Goal: Task Accomplishment & Management: Use online tool/utility

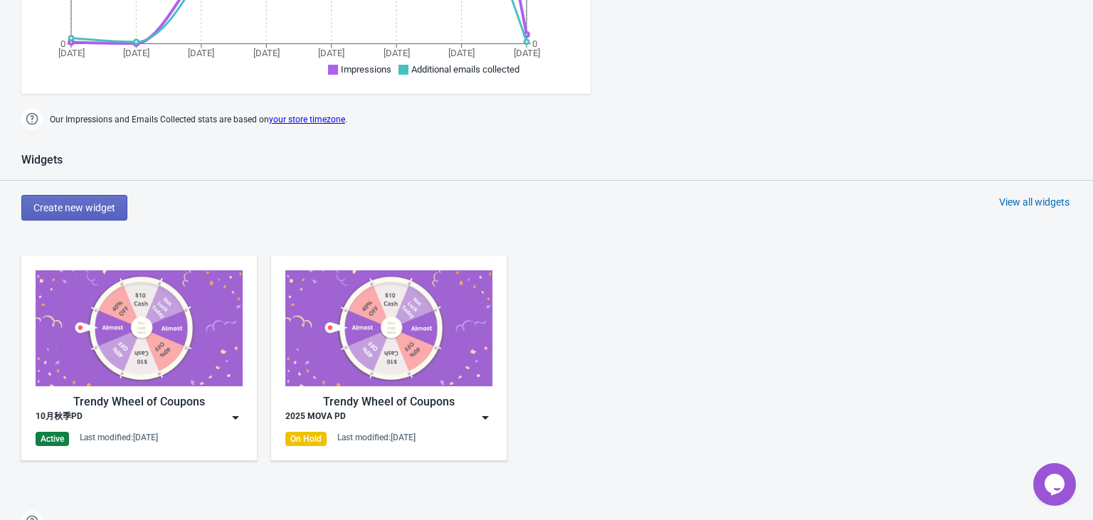
scroll to position [564, 0]
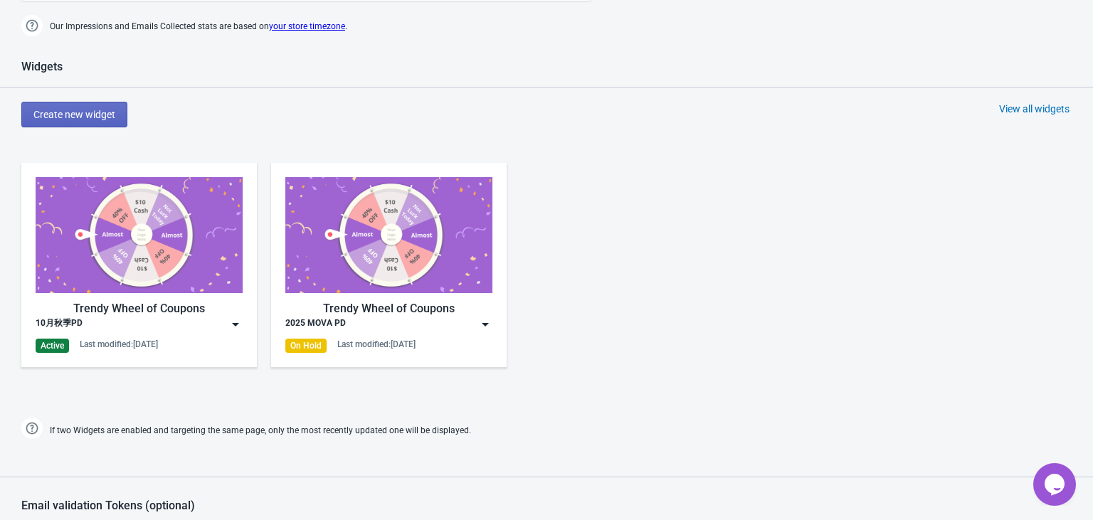
click at [242, 321] on div "Trendy Wheel of Coupons 10月秋季PD Active Last modified: [DATE]" at bounding box center [139, 265] width 236 height 204
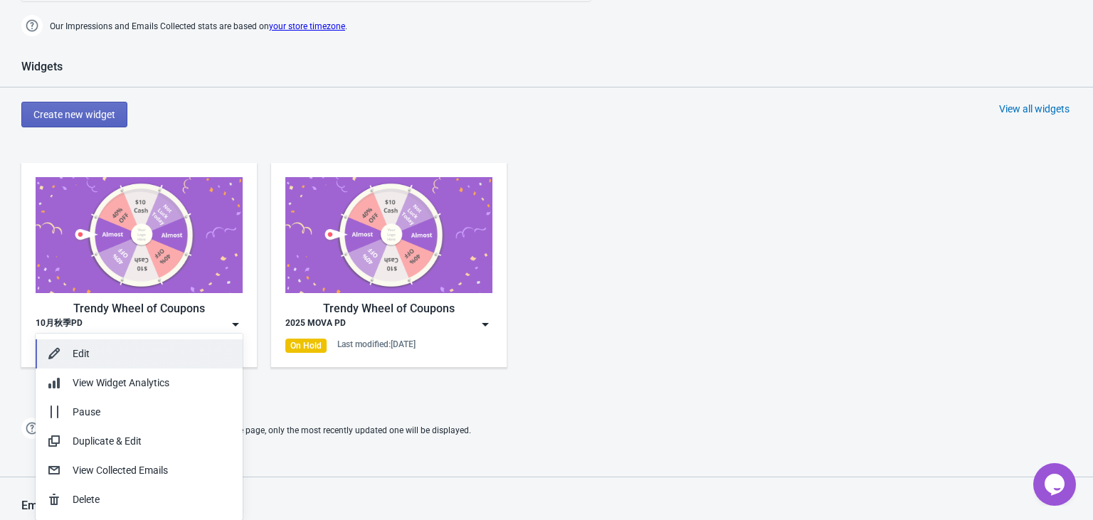
click at [144, 357] on div "Edit" at bounding box center [152, 354] width 159 height 15
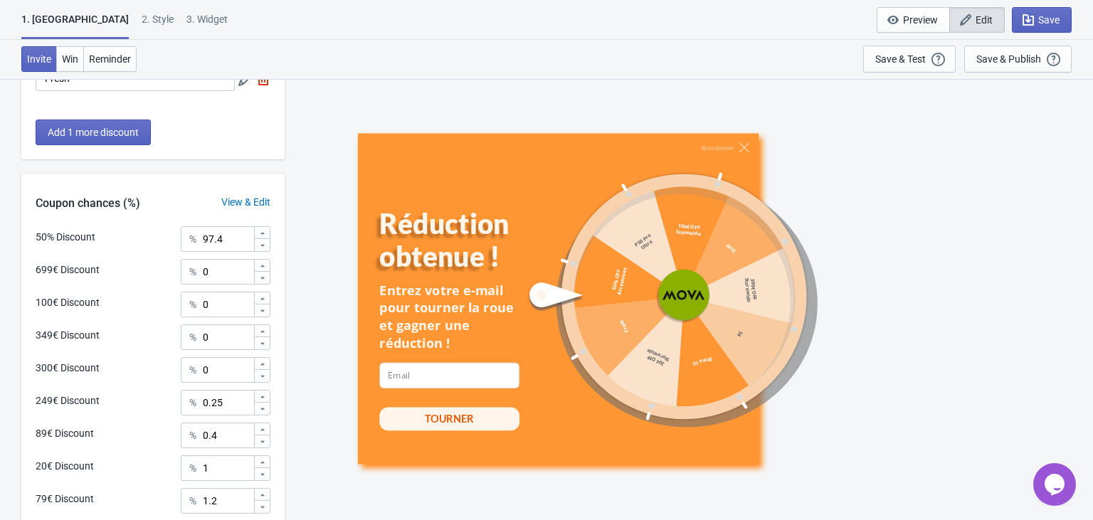
scroll to position [690, 0]
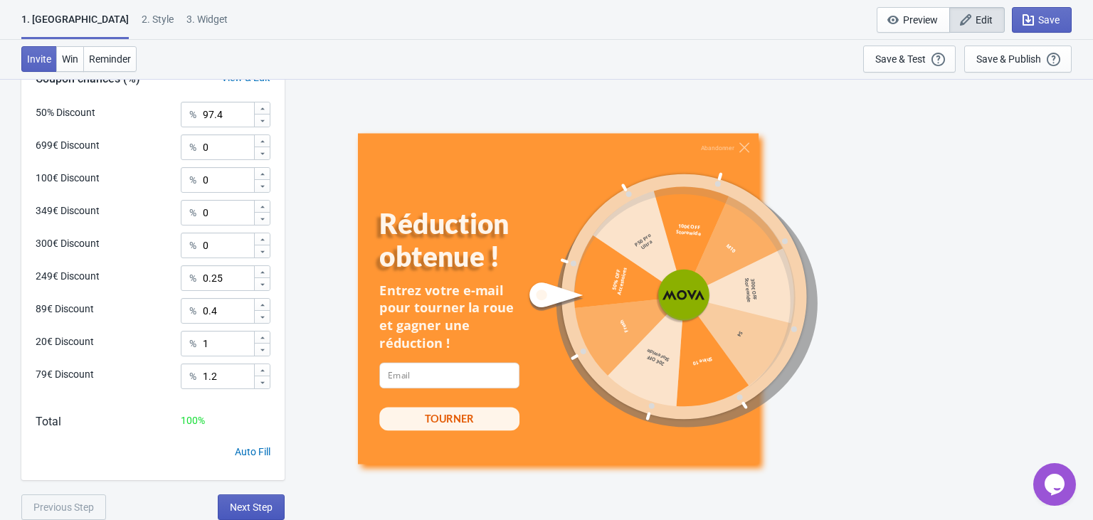
click at [258, 502] on span "Next Step" at bounding box center [251, 507] width 43 height 11
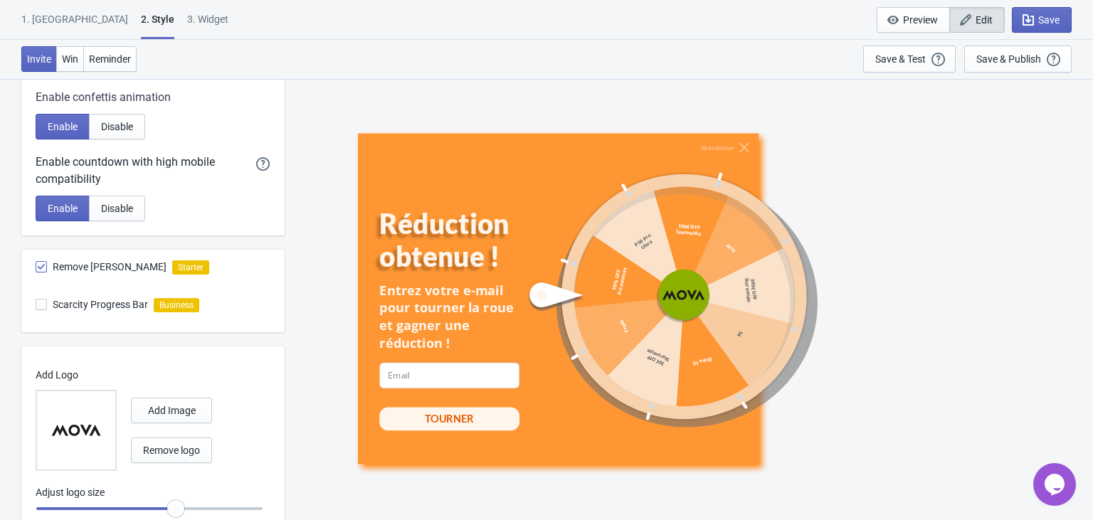
scroll to position [739, 0]
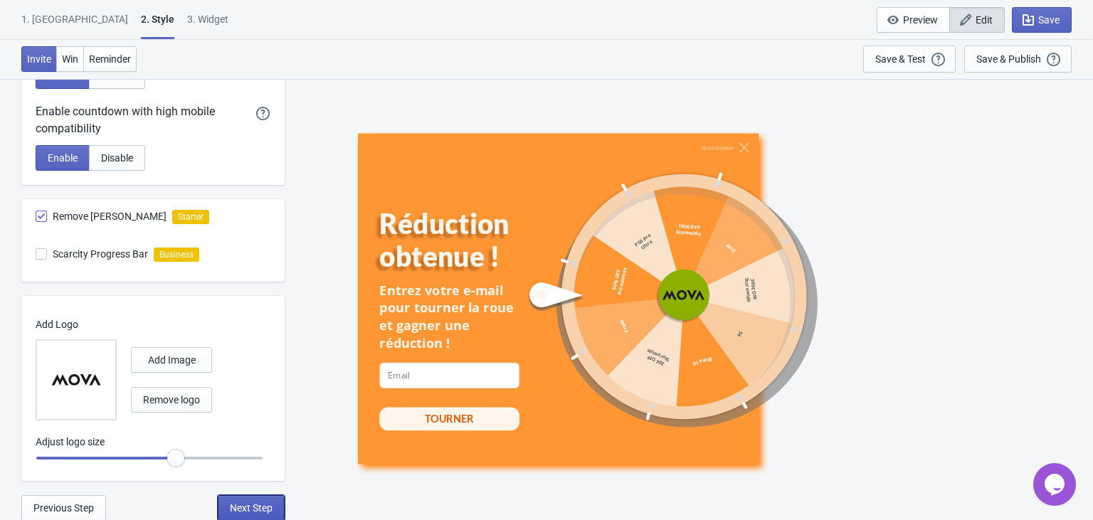
click at [248, 507] on span "Next Step" at bounding box center [251, 508] width 43 height 11
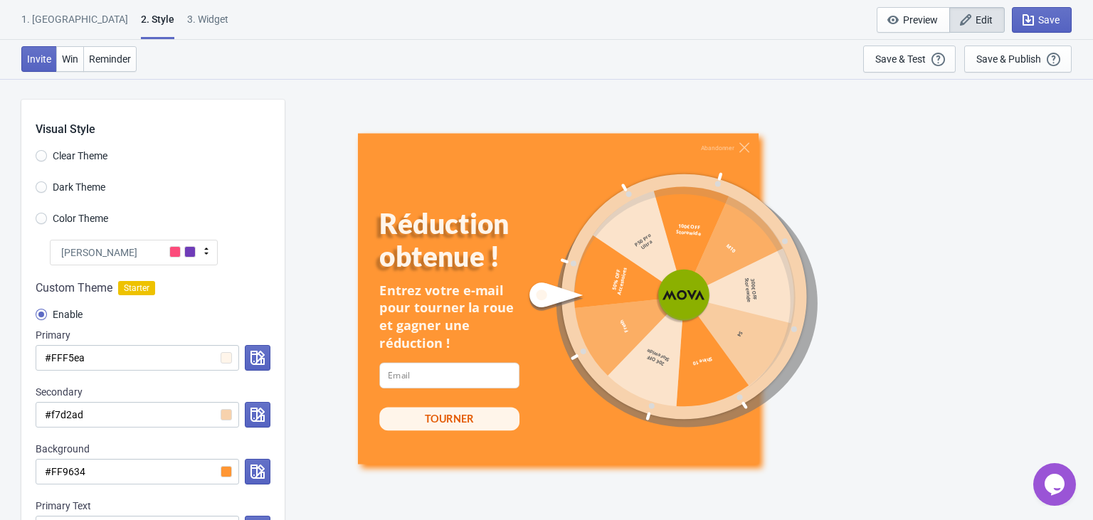
select select "once"
select select "1"
select select "left"
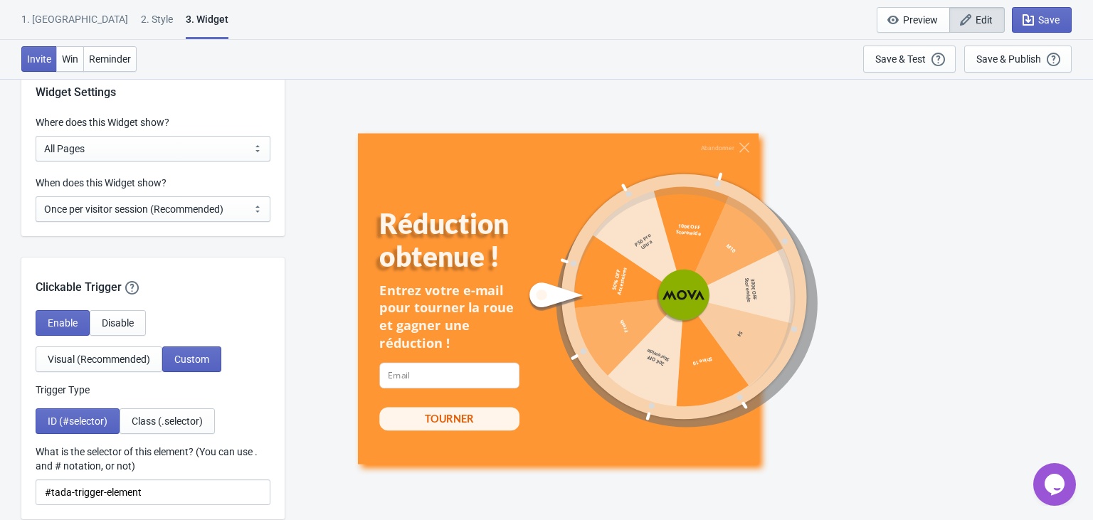
scroll to position [1118, 0]
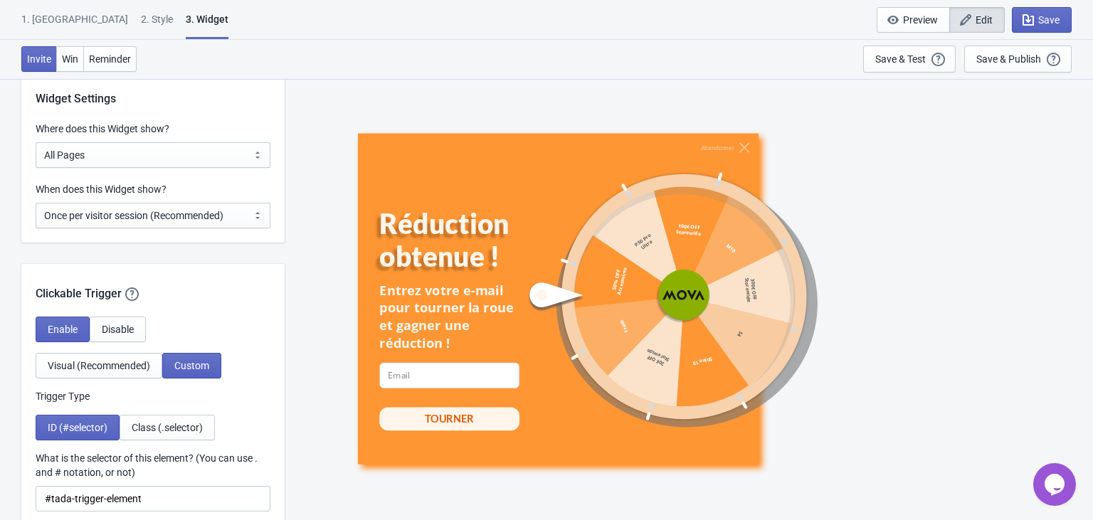
click at [153, 134] on label "Where does this Widget show?" at bounding box center [103, 129] width 134 height 14
click at [153, 142] on select "All Pages All Product Pages All Blog Pages All Static Pages Specific Product(s)…" at bounding box center [153, 155] width 235 height 26
click at [159, 145] on select "All Pages All Product Pages All Blog Pages All Static Pages Specific Product(s)…" at bounding box center [153, 155] width 235 height 26
select select "specificURL"
click at [36, 142] on select "All Pages All Product Pages All Blog Pages All Static Pages Specific Product(s)…" at bounding box center [153, 155] width 235 height 26
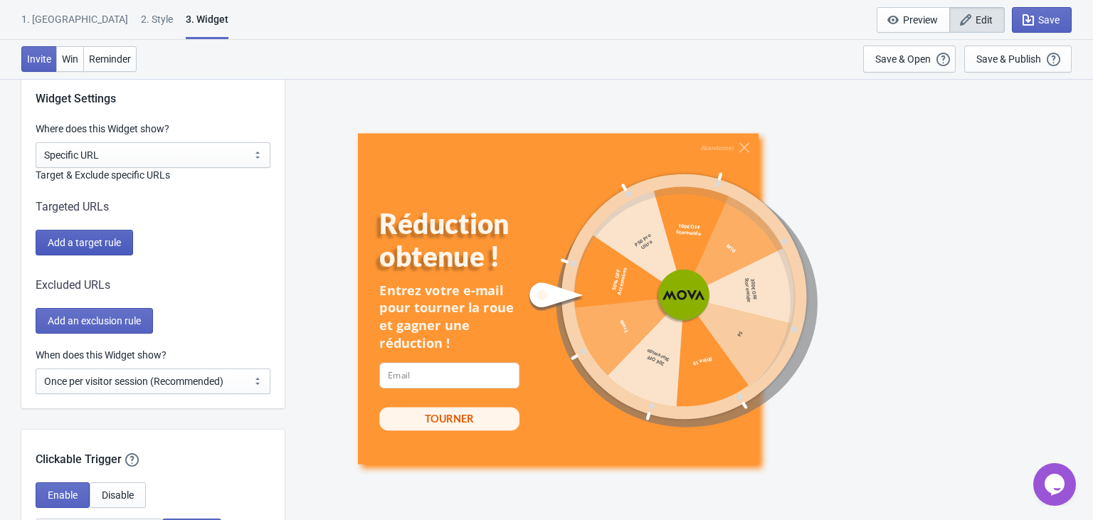
click at [88, 245] on span "Add a target rule" at bounding box center [84, 242] width 73 height 11
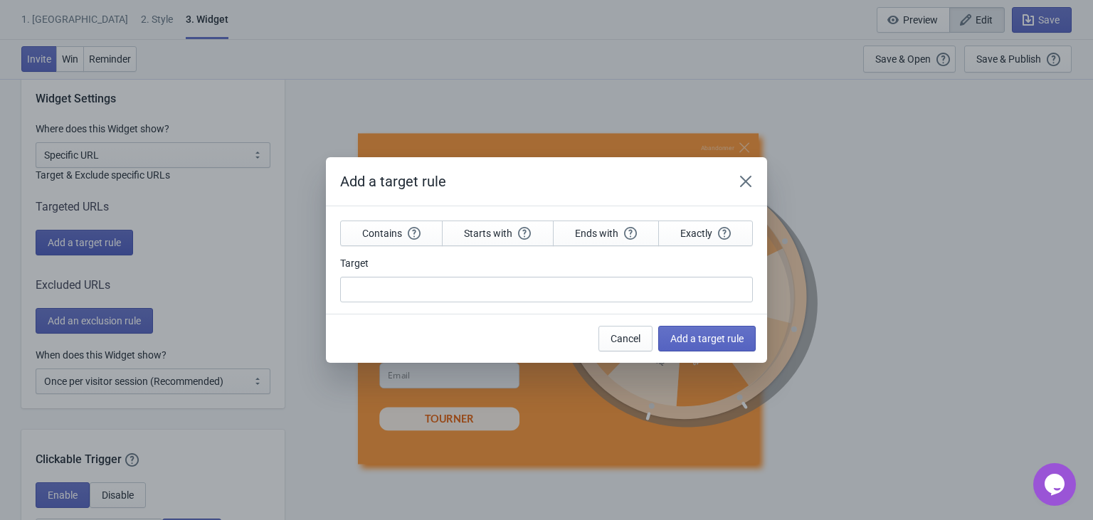
scroll to position [0, 0]
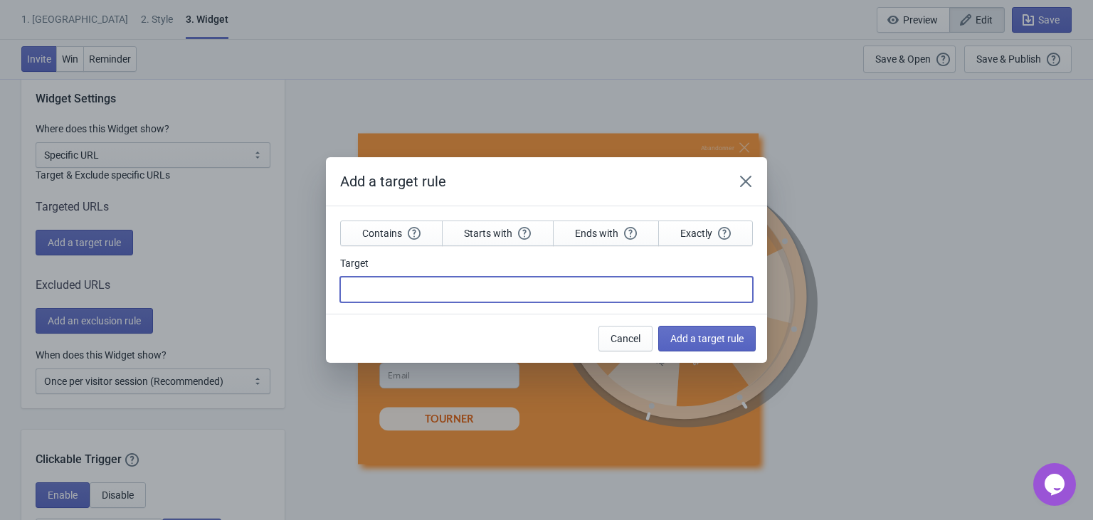
click at [425, 291] on input "Target" at bounding box center [546, 290] width 413 height 26
click at [621, 337] on button "Cancel" at bounding box center [626, 339] width 54 height 26
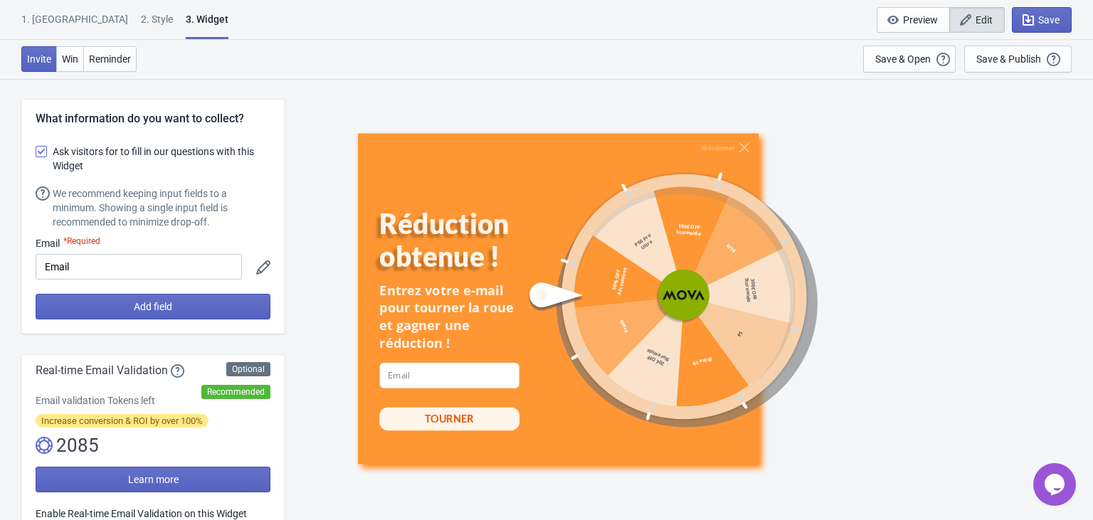
scroll to position [1118, 0]
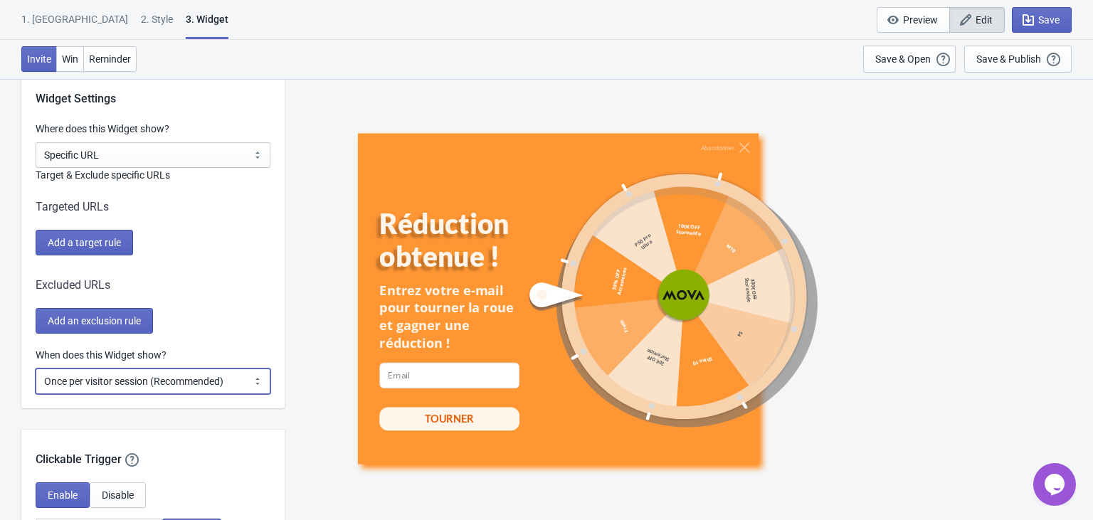
click at [115, 384] on select "Every new visit of page Once every period of time Once per visitor session (Rec…" at bounding box center [153, 382] width 235 height 26
click at [109, 246] on span "Add a target rule" at bounding box center [84, 242] width 73 height 11
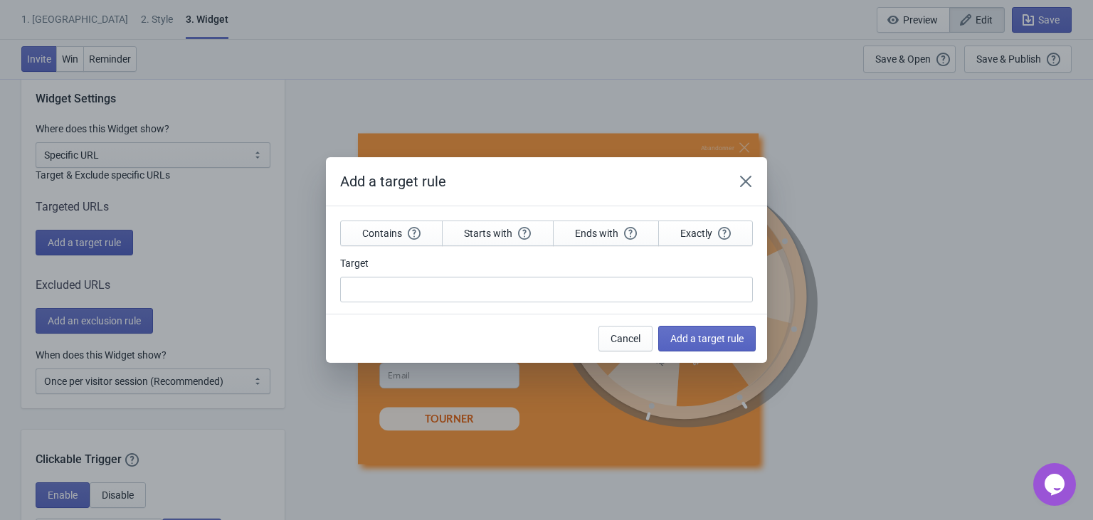
scroll to position [0, 0]
click at [194, 275] on div "Add a target rule Contains Starts with Ends with Exactly Target Cancel Add a ta…" at bounding box center [546, 260] width 1093 height 206
click at [623, 337] on span "Cancel" at bounding box center [626, 338] width 30 height 11
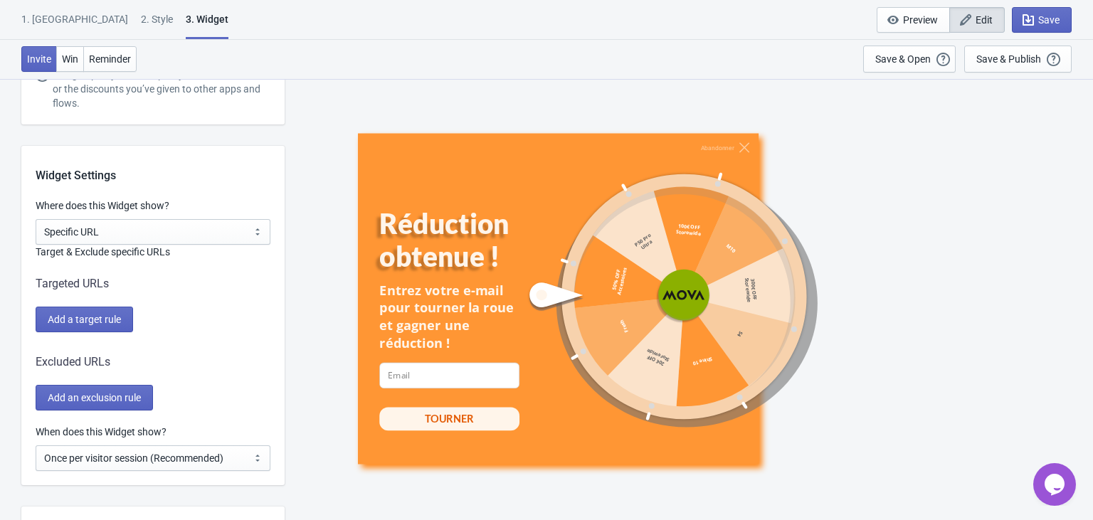
scroll to position [1086, 0]
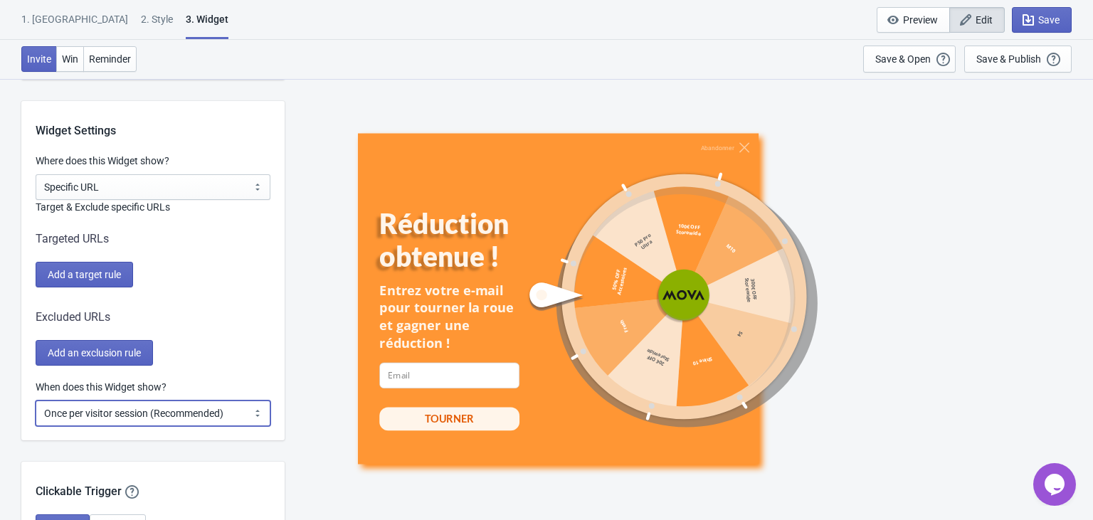
click at [128, 412] on select "Every new visit of page Once every period of time Once per visitor session (Rec…" at bounding box center [153, 414] width 235 height 26
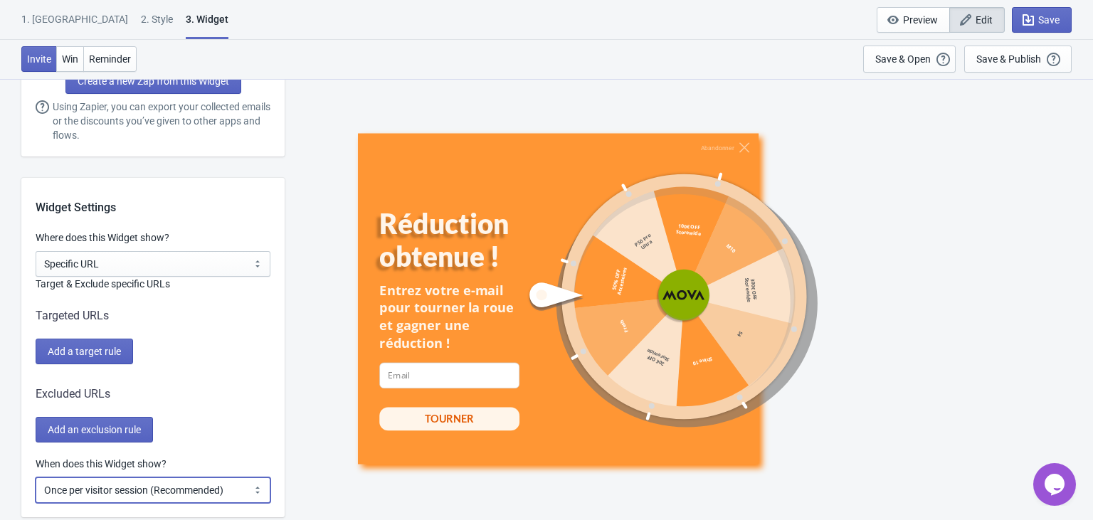
scroll to position [1024, 0]
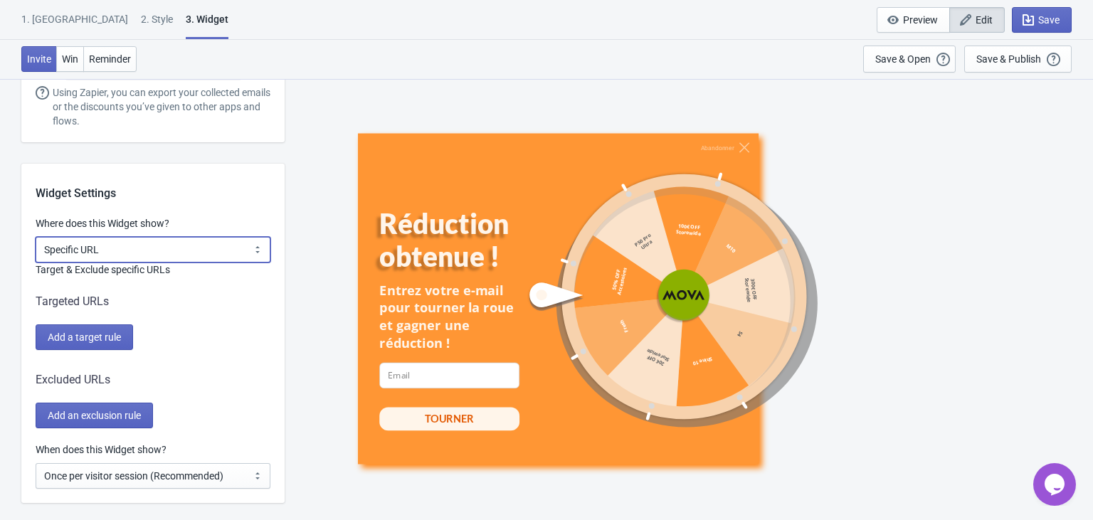
click at [92, 255] on select "All Pages All Product Pages All Blog Pages All Static Pages Specific Product(s)…" at bounding box center [153, 250] width 235 height 26
click at [36, 237] on select "All Pages All Product Pages All Blog Pages All Static Pages Specific Product(s)…" at bounding box center [153, 250] width 235 height 26
click at [157, 295] on div "Targeted URLs" at bounding box center [153, 301] width 235 height 17
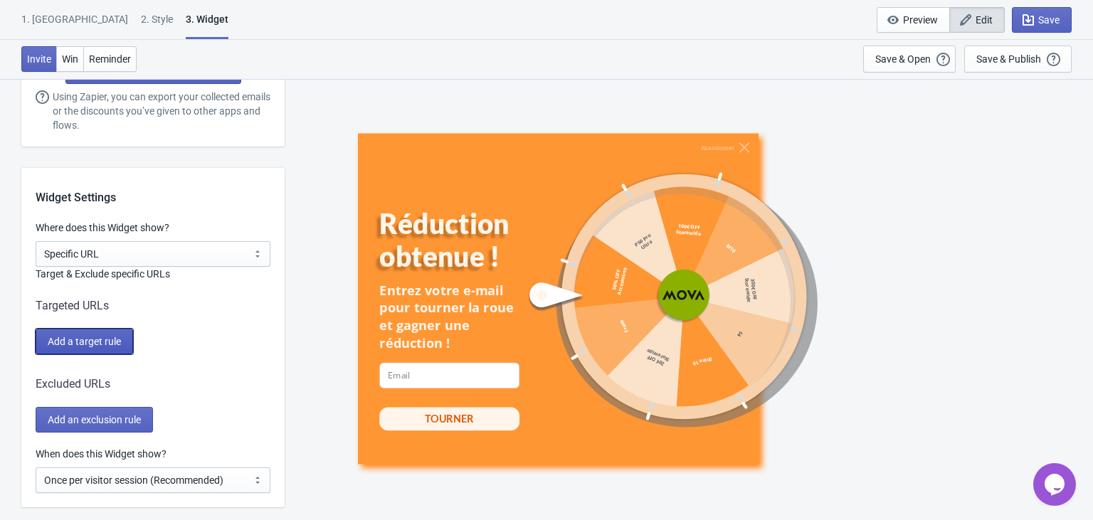
click at [79, 350] on button "Add a target rule" at bounding box center [85, 342] width 98 height 26
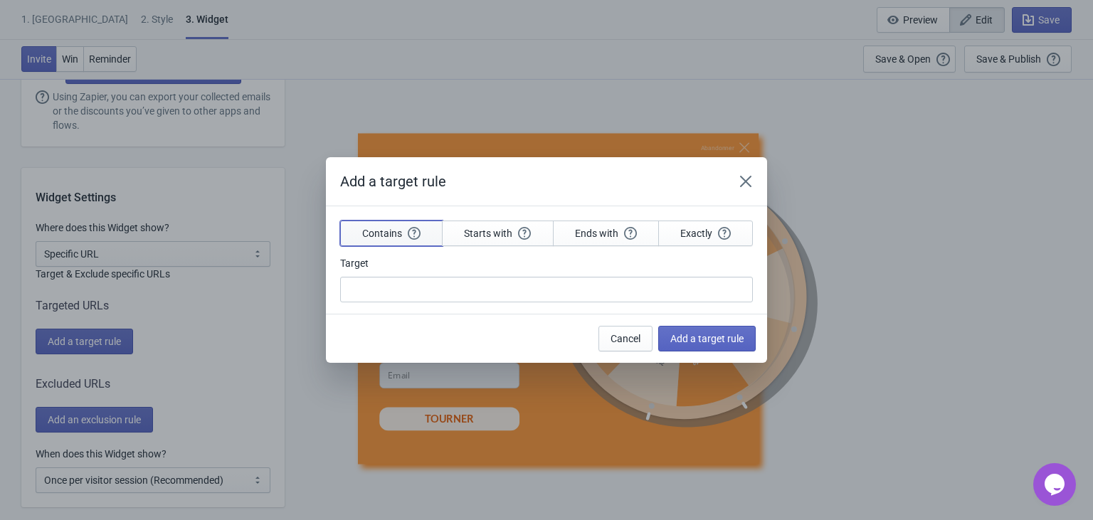
click at [386, 236] on span "Contains" at bounding box center [391, 233] width 58 height 13
click at [505, 231] on span "Starts with" at bounding box center [497, 233] width 67 height 13
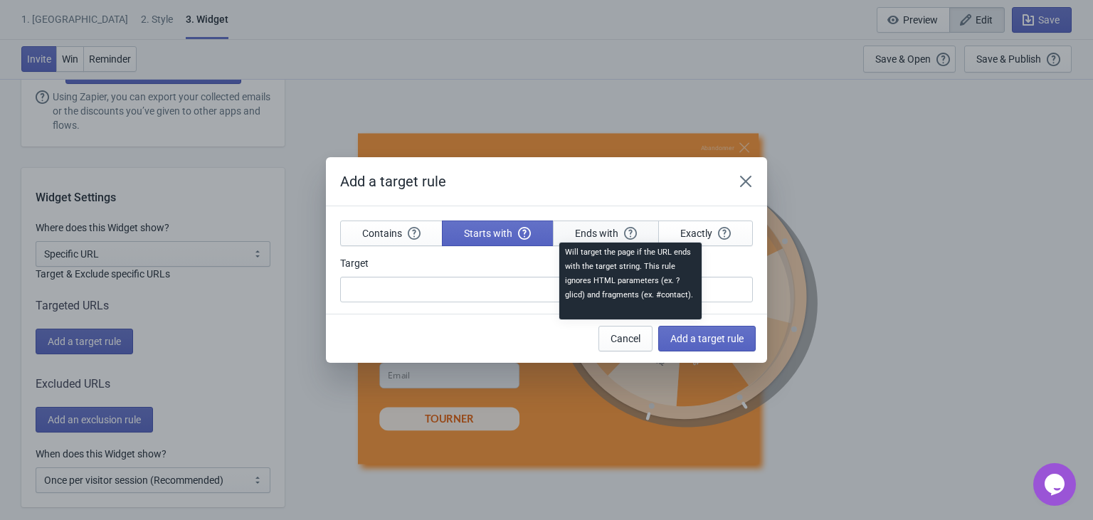
click at [626, 230] on icon "button" at bounding box center [630, 233] width 13 height 13
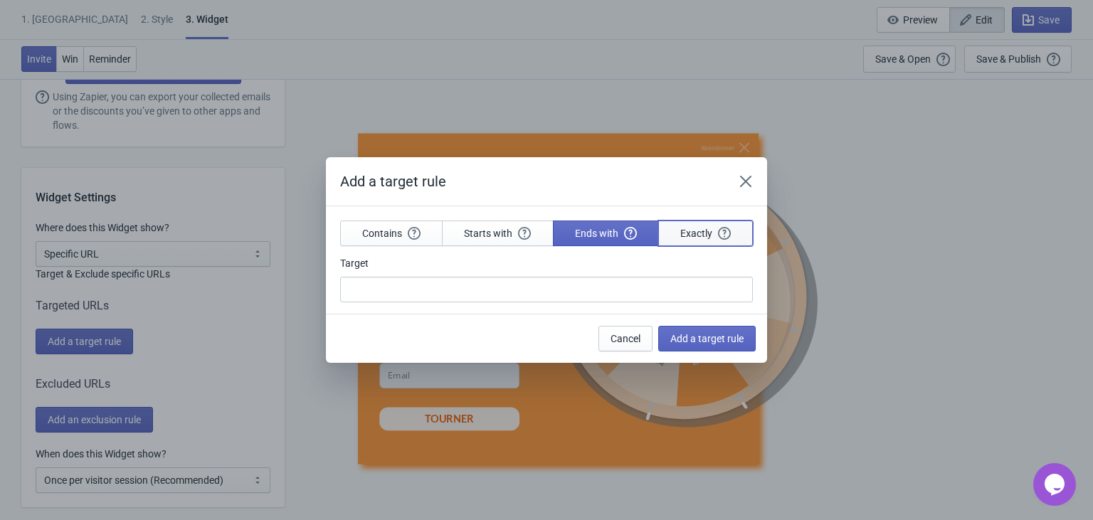
click at [700, 228] on span "Exactly" at bounding box center [705, 233] width 51 height 13
click at [621, 333] on span "Cancel" at bounding box center [626, 338] width 30 height 11
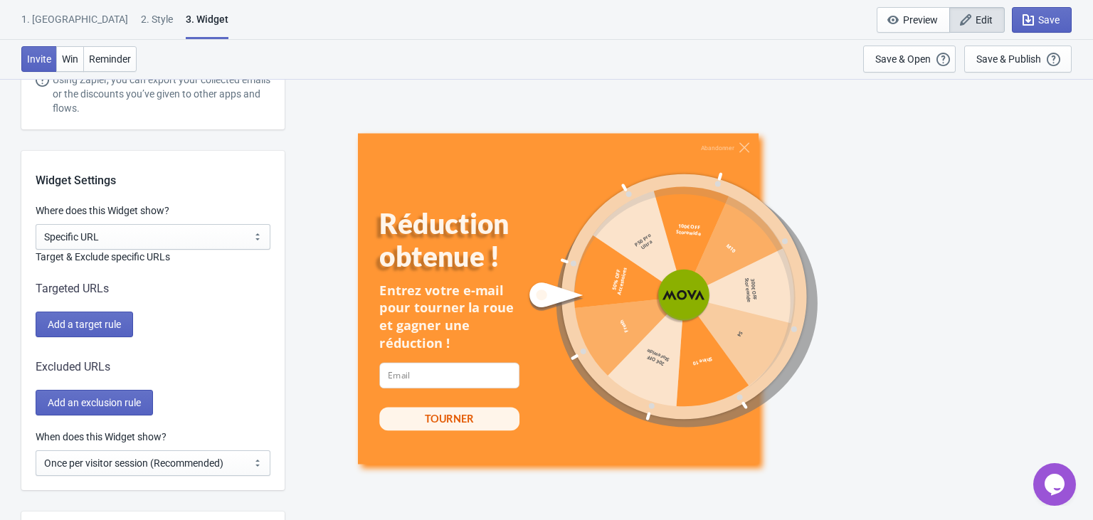
scroll to position [1034, 0]
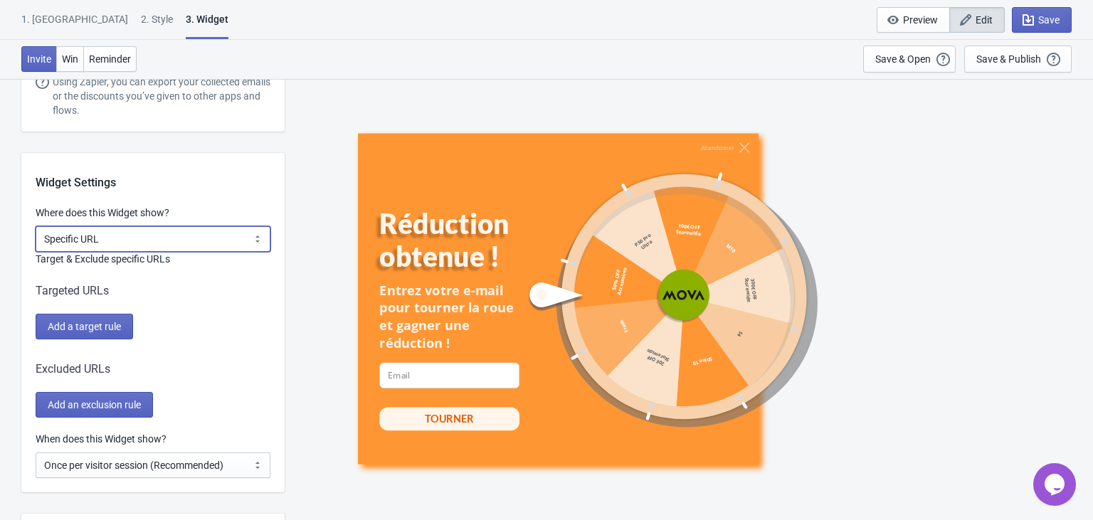
click at [164, 238] on select "All Pages All Product Pages All Blog Pages All Static Pages Specific Product(s)…" at bounding box center [153, 239] width 235 height 26
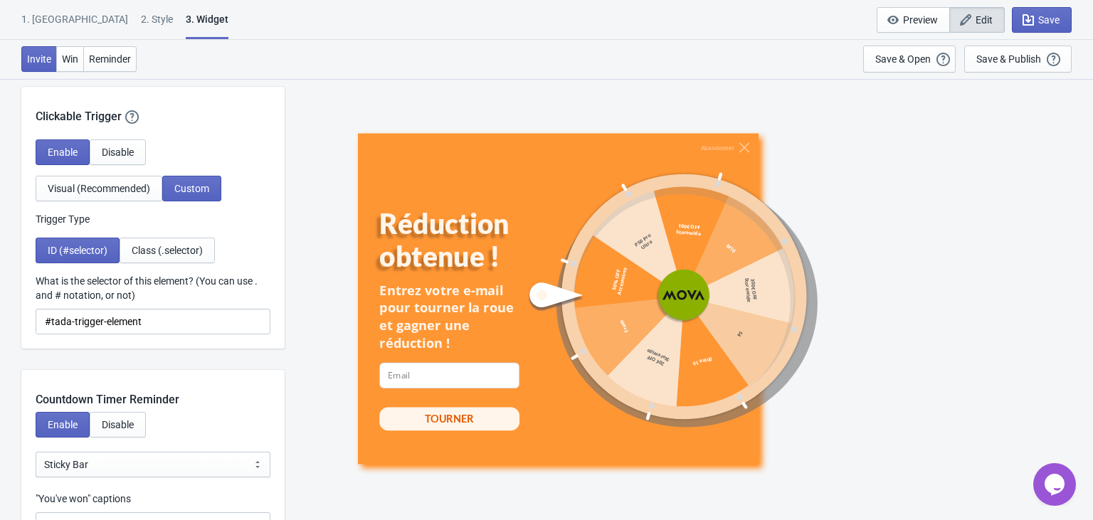
scroll to position [1479, 0]
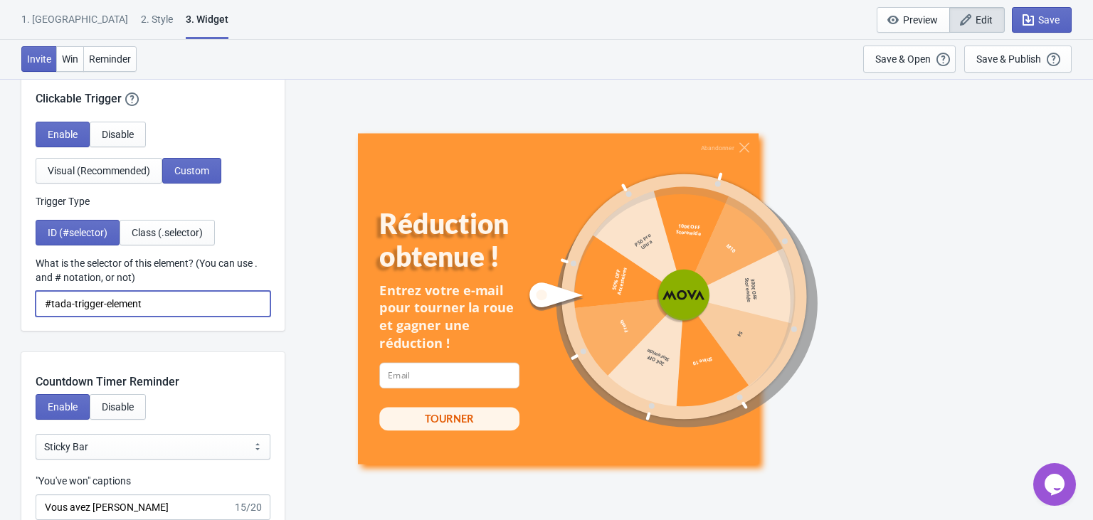
drag, startPoint x: 175, startPoint y: 304, endPoint x: 13, endPoint y: 306, distance: 162.3
click at [242, 231] on div "ID (#selector) Class (.selector)" at bounding box center [153, 233] width 235 height 26
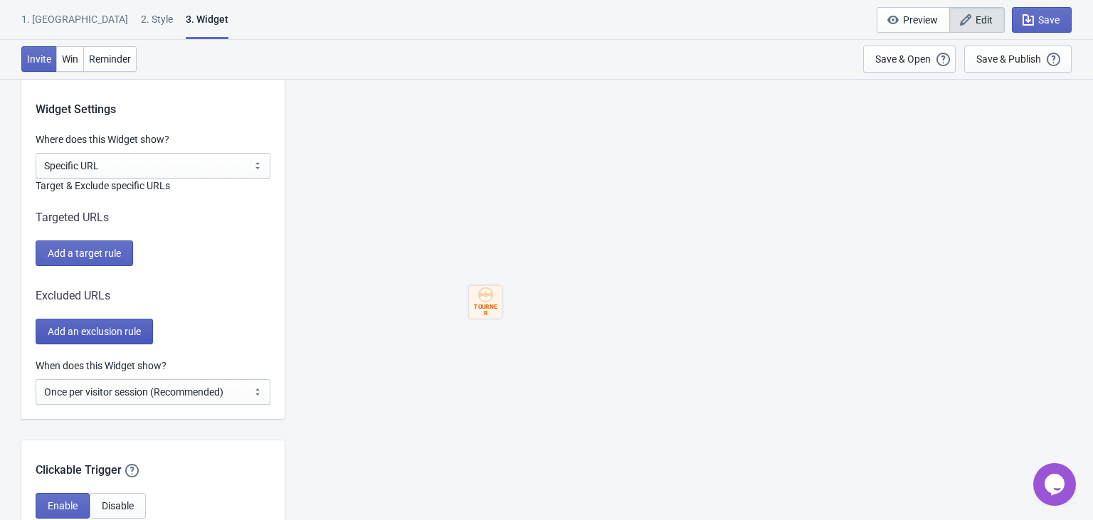
scroll to position [1056, 0]
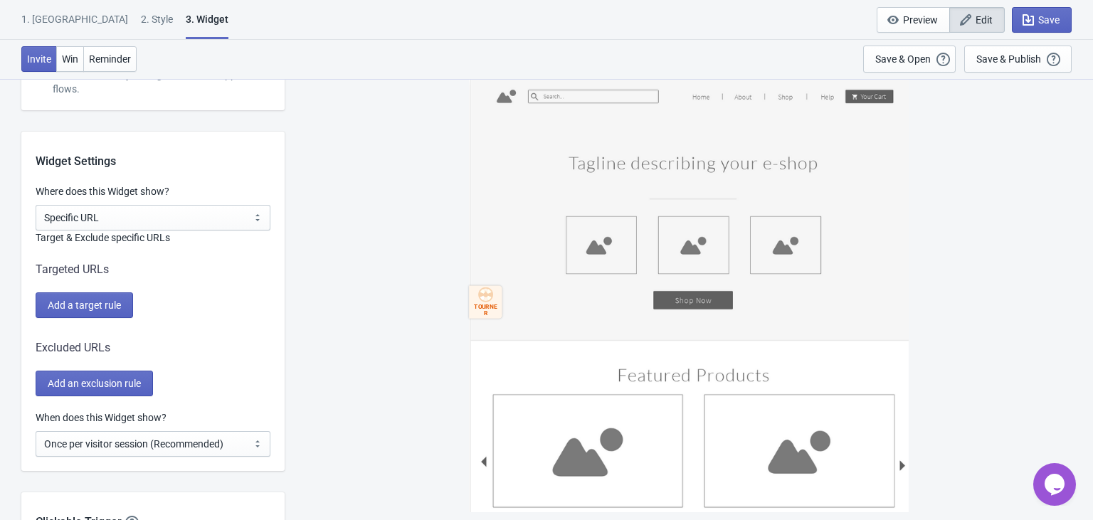
click at [119, 261] on div "Targeted URLs" at bounding box center [153, 269] width 235 height 17
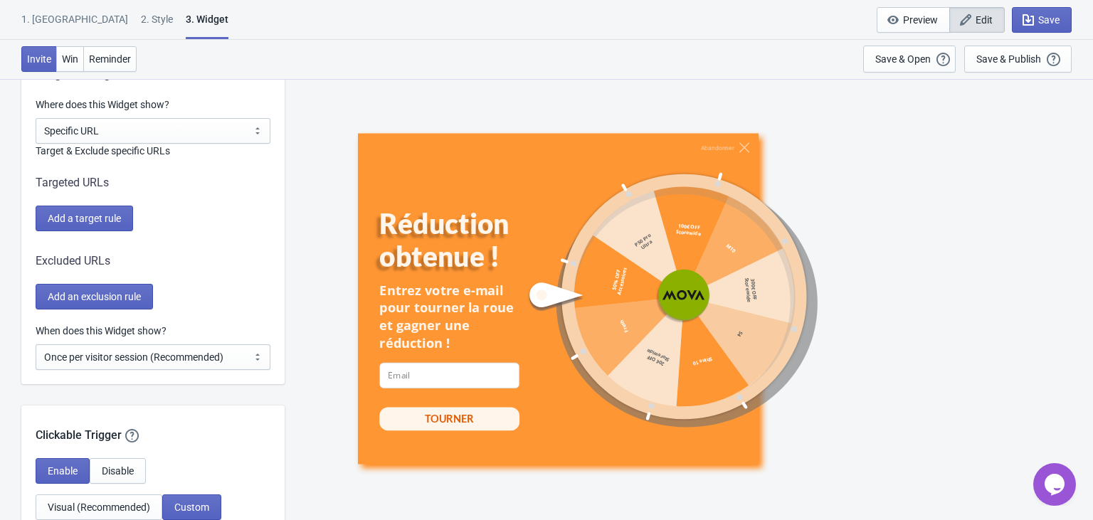
scroll to position [1143, 0]
click at [96, 223] on span "Add a target rule" at bounding box center [84, 217] width 73 height 11
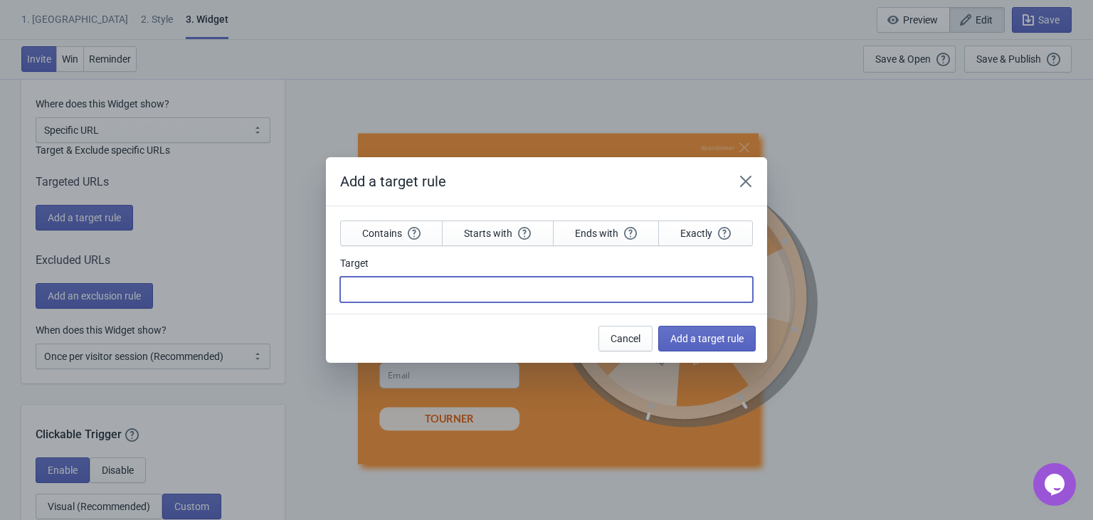
click at [391, 293] on input "Target" at bounding box center [546, 290] width 413 height 26
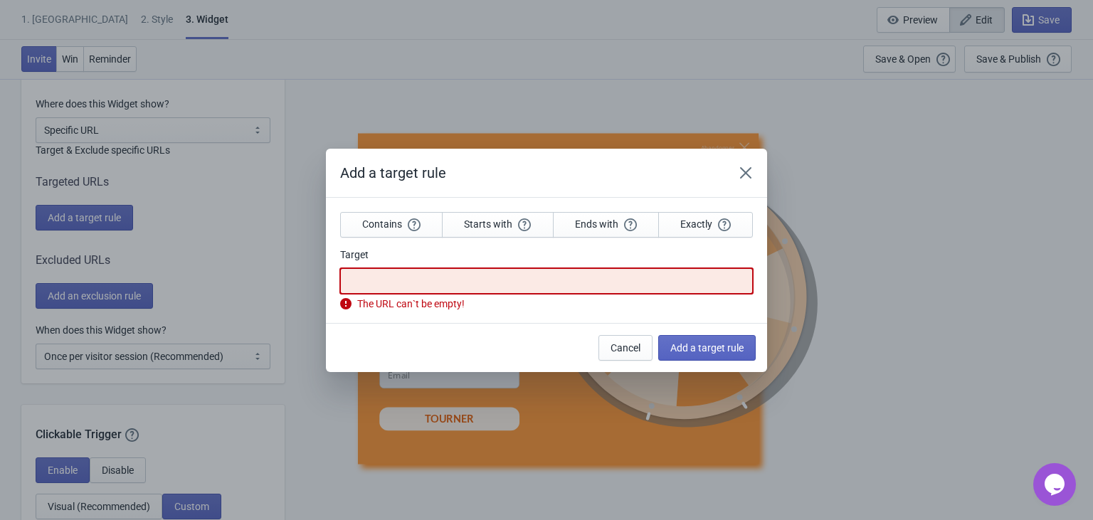
click at [458, 285] on input "Target" at bounding box center [546, 281] width 413 height 26
paste input "mova-promo-automne-prechauffage"
type input "mova-promo-automne-prechauffage"
click at [719, 342] on span "Add a target rule" at bounding box center [707, 347] width 73 height 11
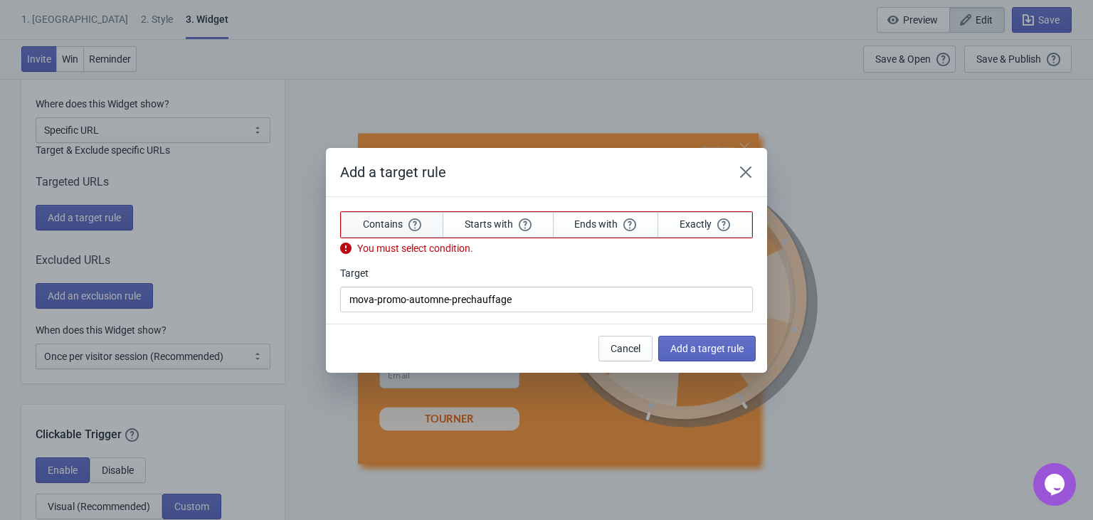
click at [372, 217] on button "Contains" at bounding box center [392, 225] width 103 height 26
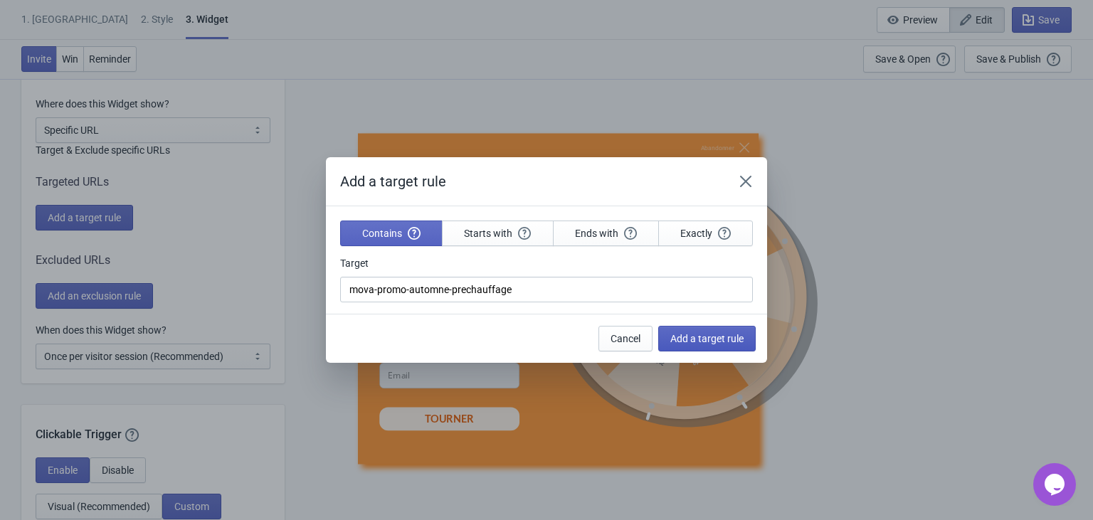
click at [717, 340] on span "Add a target rule" at bounding box center [707, 338] width 73 height 11
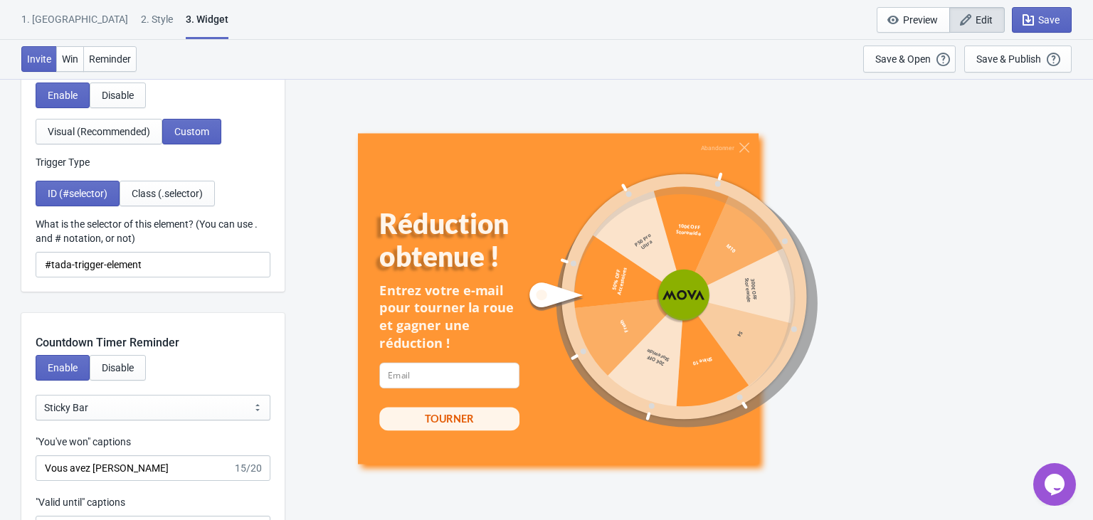
scroll to position [1585, 0]
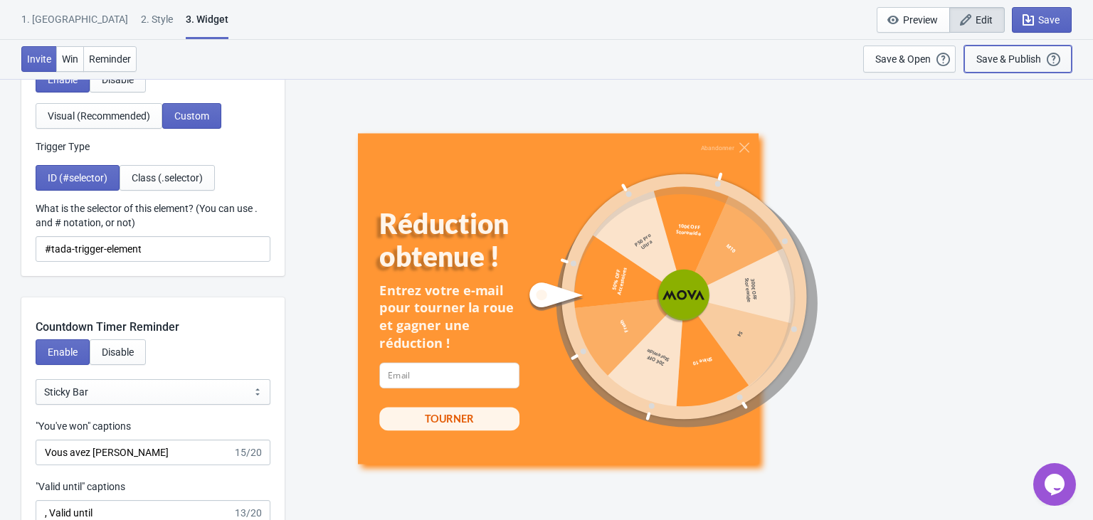
click at [1021, 54] on div "Save & Publish" at bounding box center [1009, 58] width 65 height 11
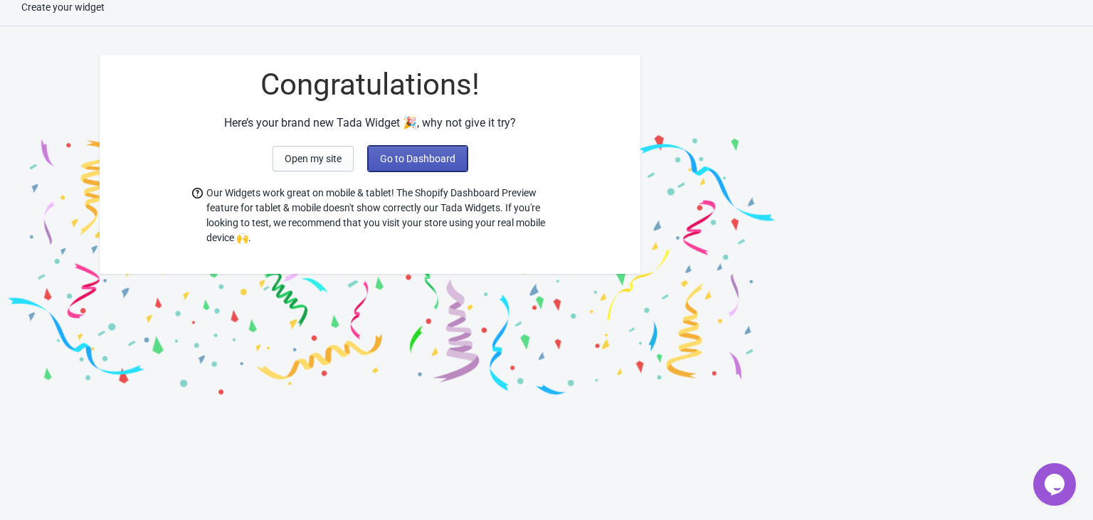
click at [423, 157] on span "Go to Dashboard" at bounding box center [417, 158] width 75 height 11
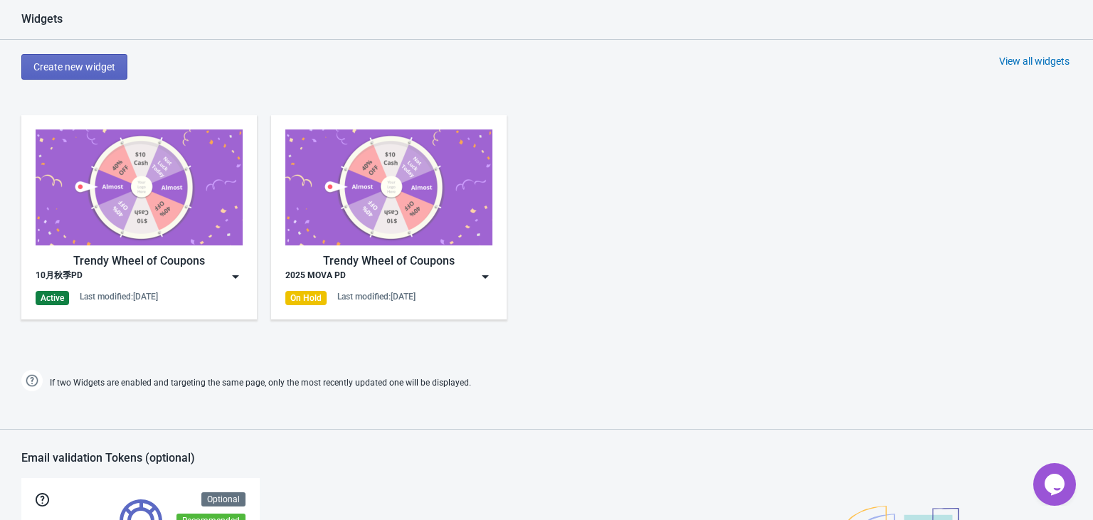
scroll to position [616, 0]
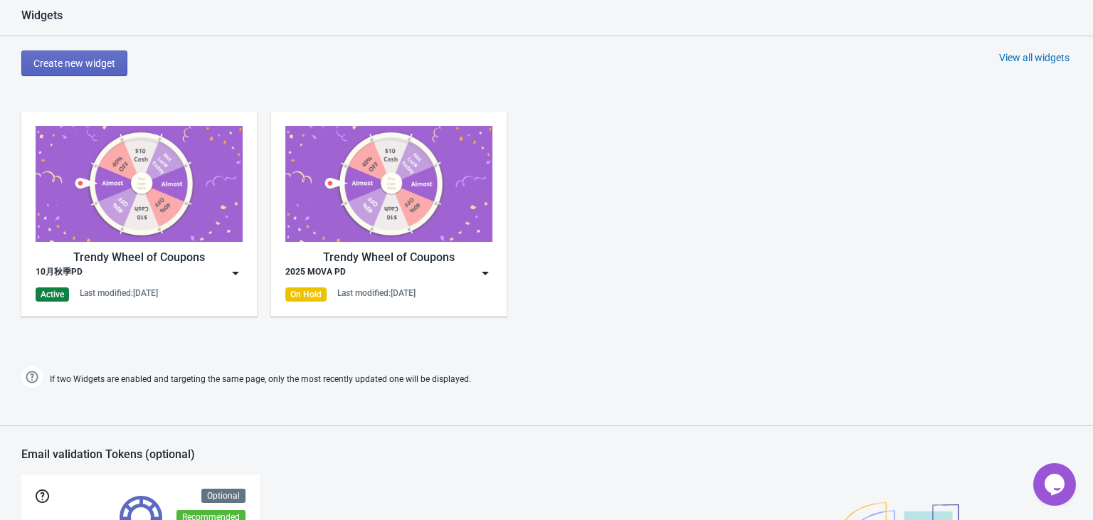
click at [236, 271] on img at bounding box center [235, 273] width 14 height 14
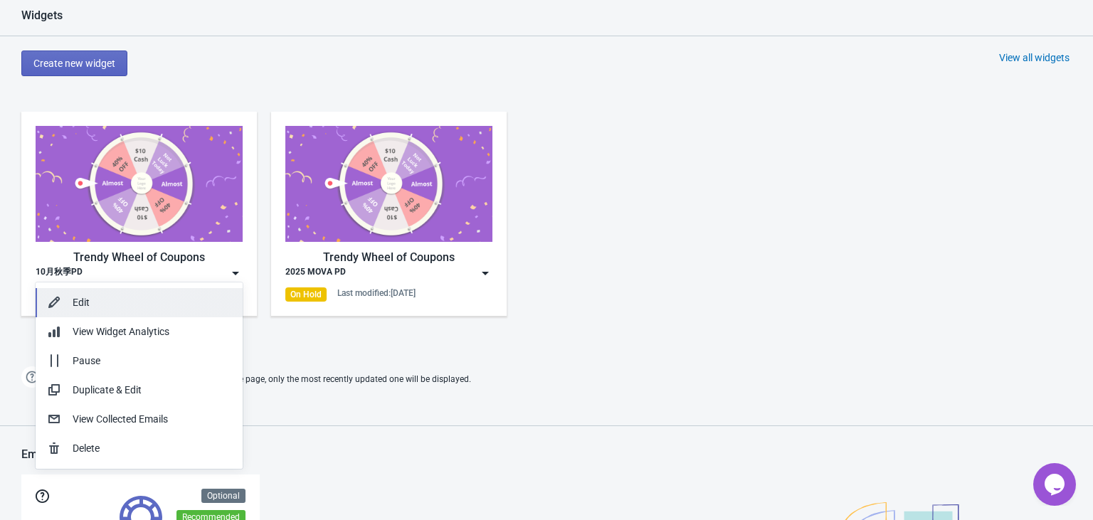
click at [166, 310] on div "Edit" at bounding box center [152, 302] width 159 height 15
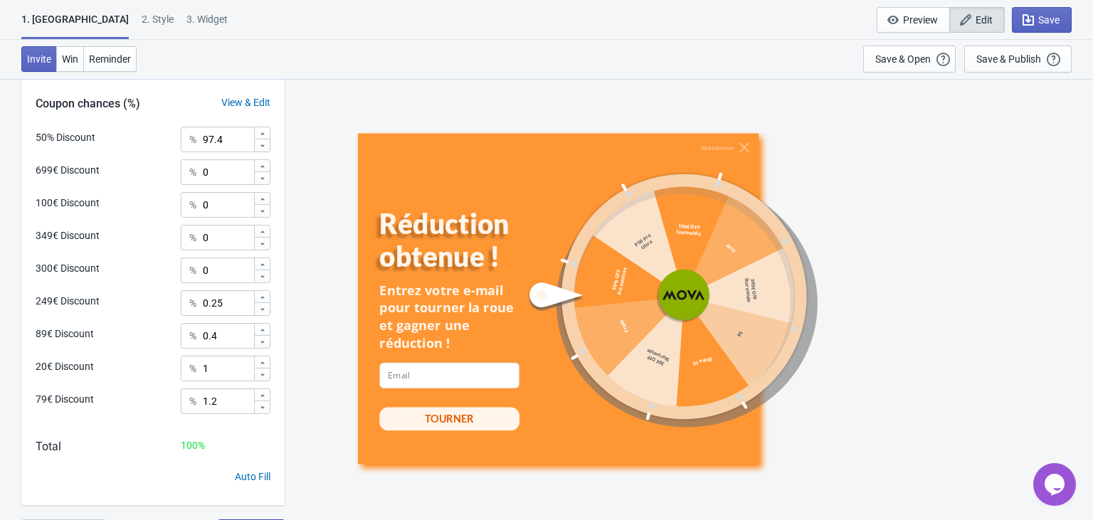
scroll to position [690, 0]
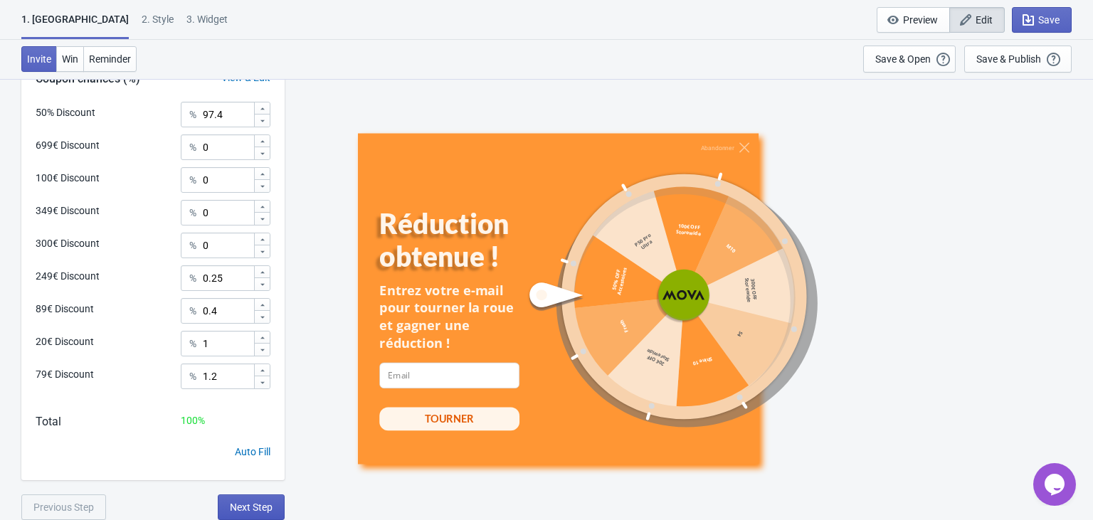
click at [259, 516] on button "Next Step" at bounding box center [251, 508] width 67 height 26
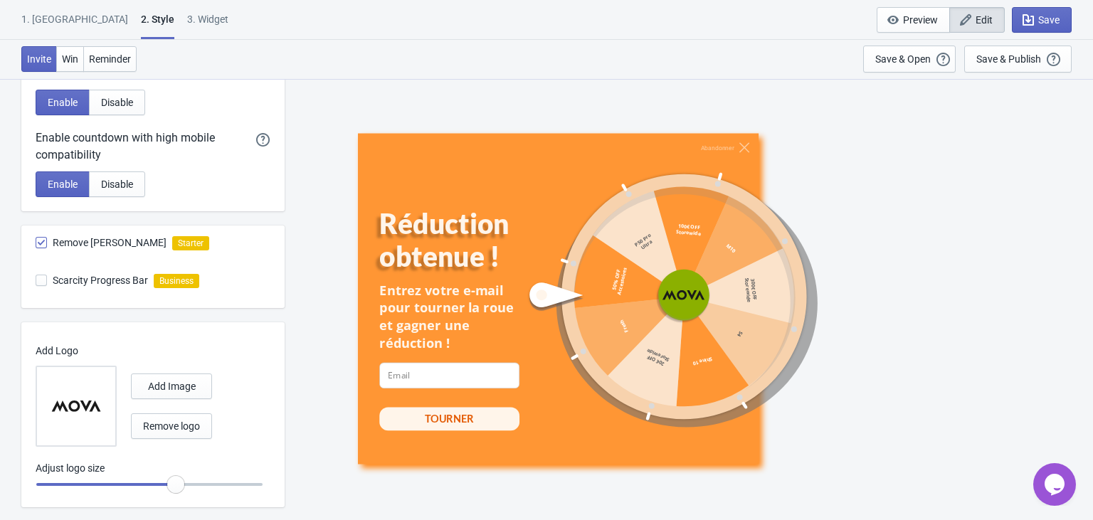
scroll to position [739, 0]
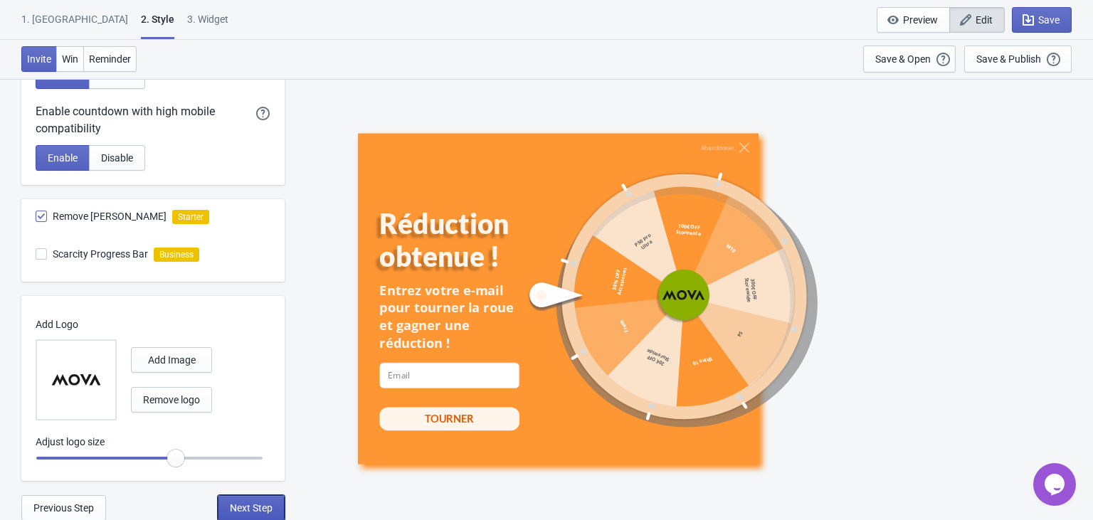
click at [258, 499] on button "Next Step" at bounding box center [251, 508] width 67 height 26
select select "specificURL"
select select "once"
select select "1"
select select "left"
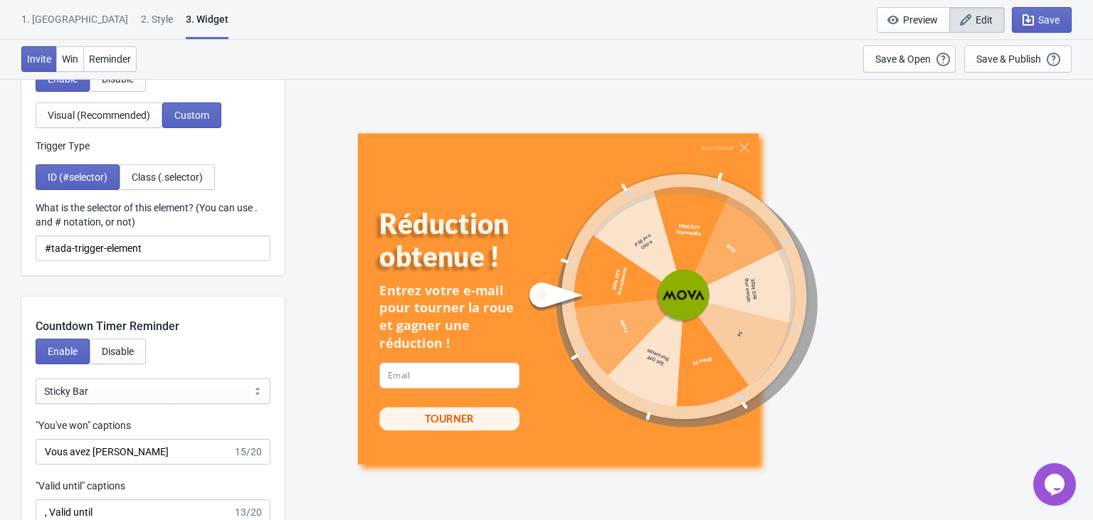
scroll to position [1582, 0]
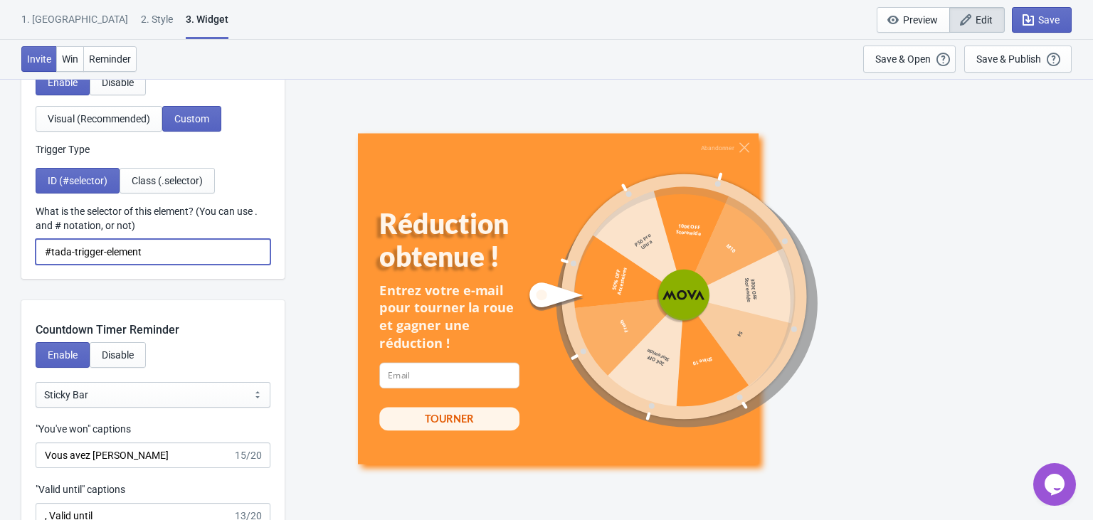
drag, startPoint x: 205, startPoint y: 254, endPoint x: 4, endPoint y: 250, distance: 200.8
click at [310, 172] on div "Abandonner Réduction obtenue ! Entrez votre e-mail pour tourner la roue et gagn…" at bounding box center [689, 298] width 794 height 441
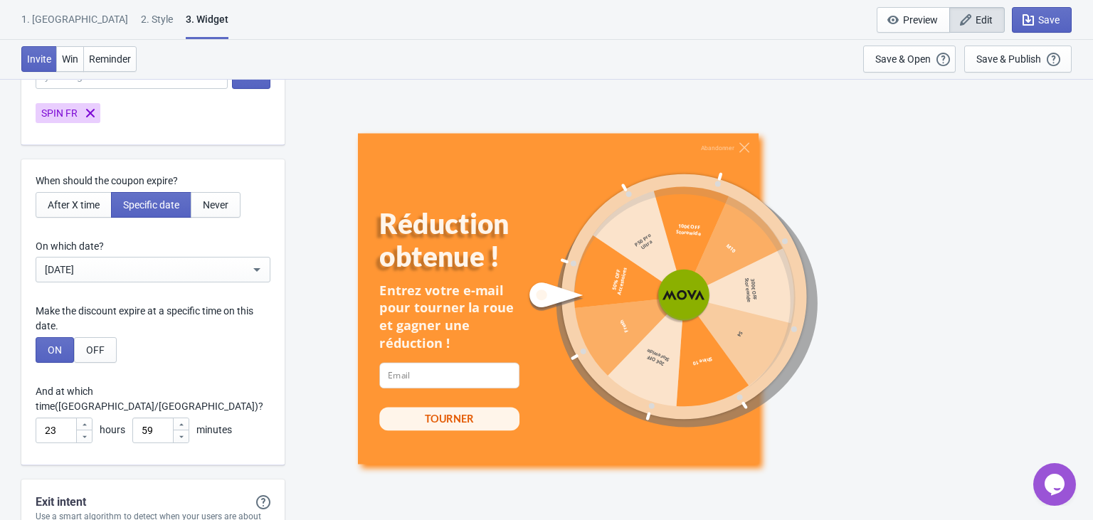
scroll to position [4136, 0]
